Goal: Information Seeking & Learning: Learn about a topic

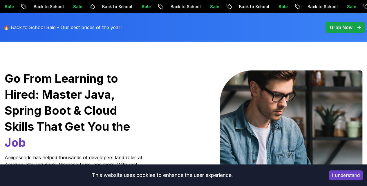
scroll to position [58, 0]
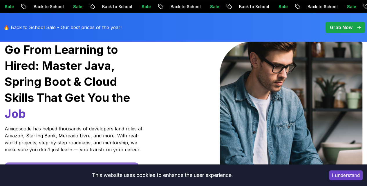
click at [348, 174] on button "I understand" at bounding box center [346, 175] width 34 height 10
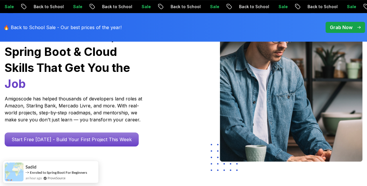
scroll to position [116, 0]
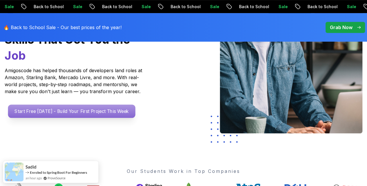
click at [78, 117] on p "Start Free Today - Build Your First Project This Week" at bounding box center [71, 110] width 127 height 13
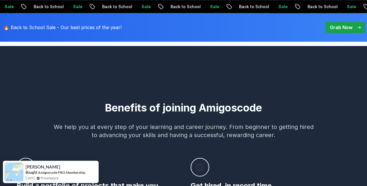
scroll to position [232, 0]
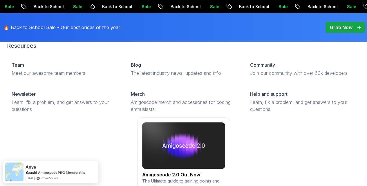
scroll to position [0, 0]
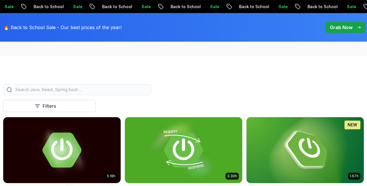
scroll to position [145, 0]
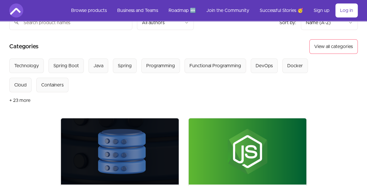
scroll to position [116, 0]
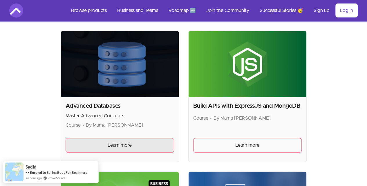
click at [82, 142] on link "Learn more" at bounding box center [120, 145] width 109 height 15
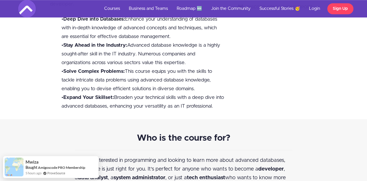
scroll to position [174, 0]
